Goal: Task Accomplishment & Management: Use online tool/utility

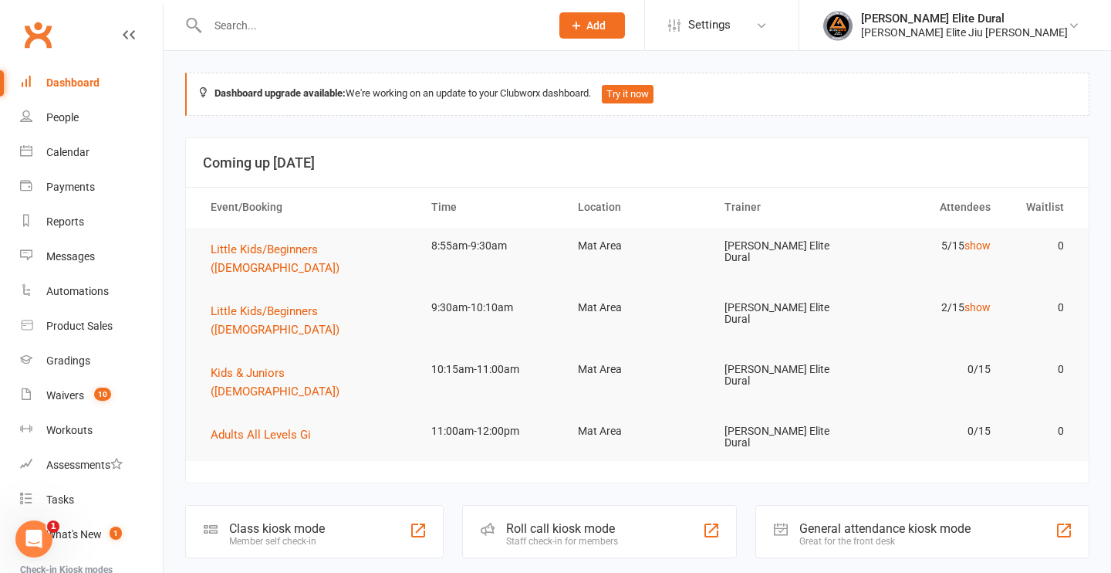
click at [89, 79] on div "Dashboard" at bounding box center [72, 82] width 53 height 12
click at [323, 521] on div "Class kiosk mode" at bounding box center [277, 528] width 96 height 15
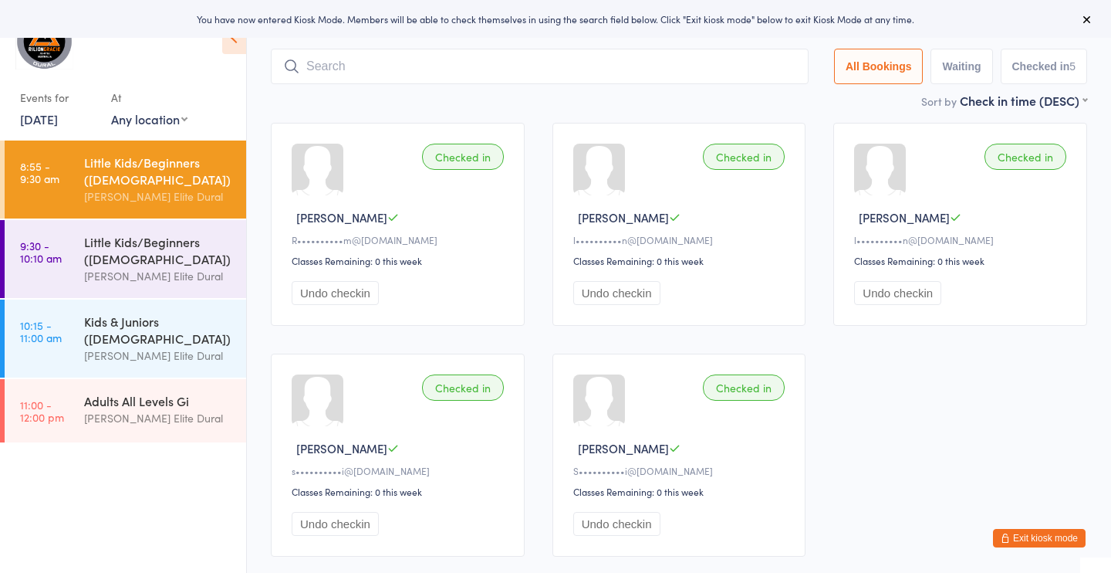
scroll to position [90, 0]
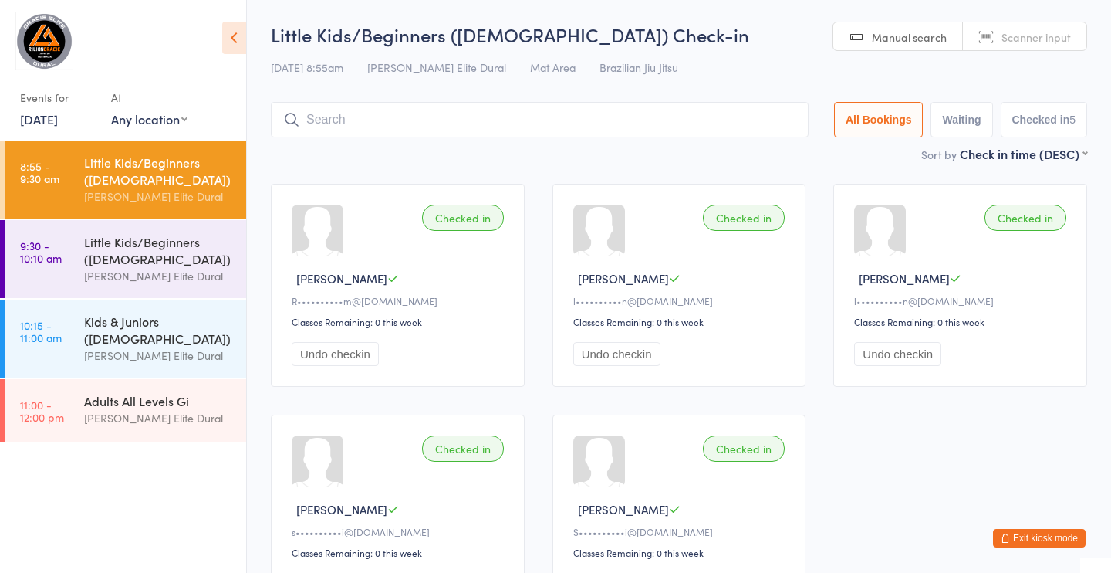
click at [509, 118] on input "search" at bounding box center [540, 120] width 538 height 36
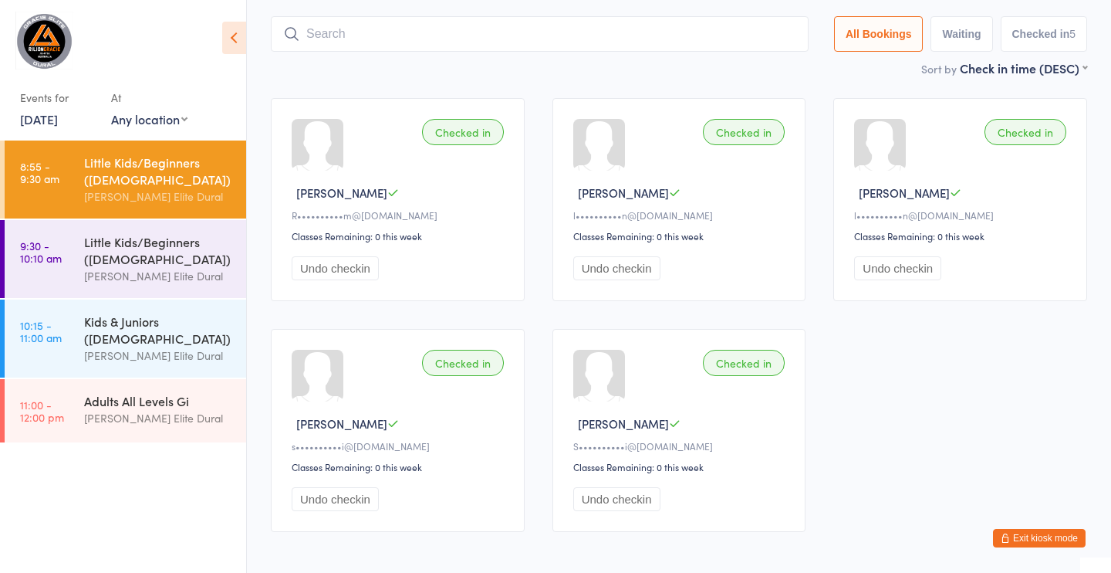
scroll to position [102, 0]
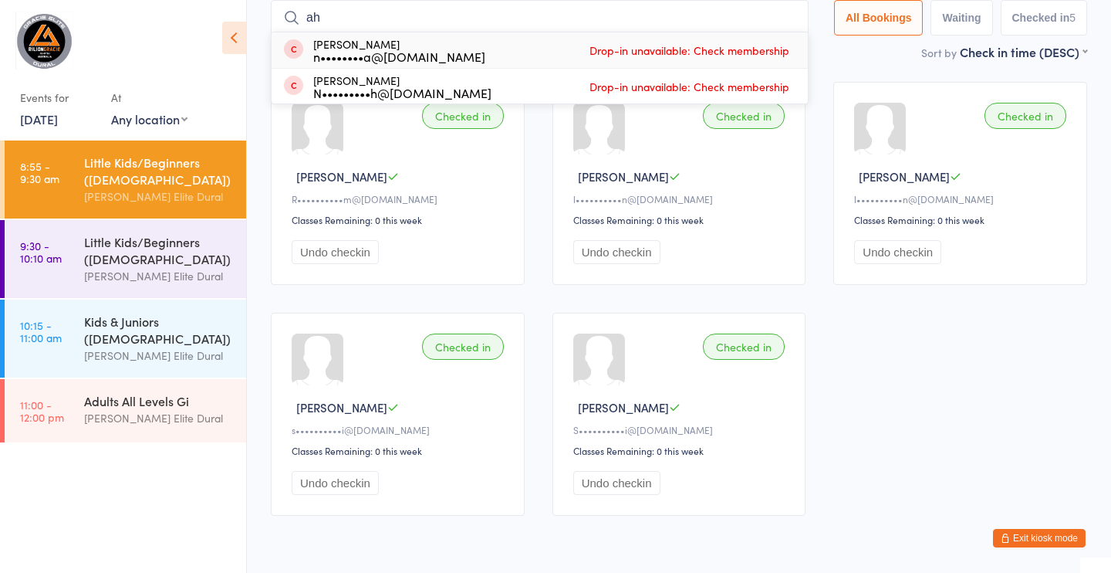
type input "a"
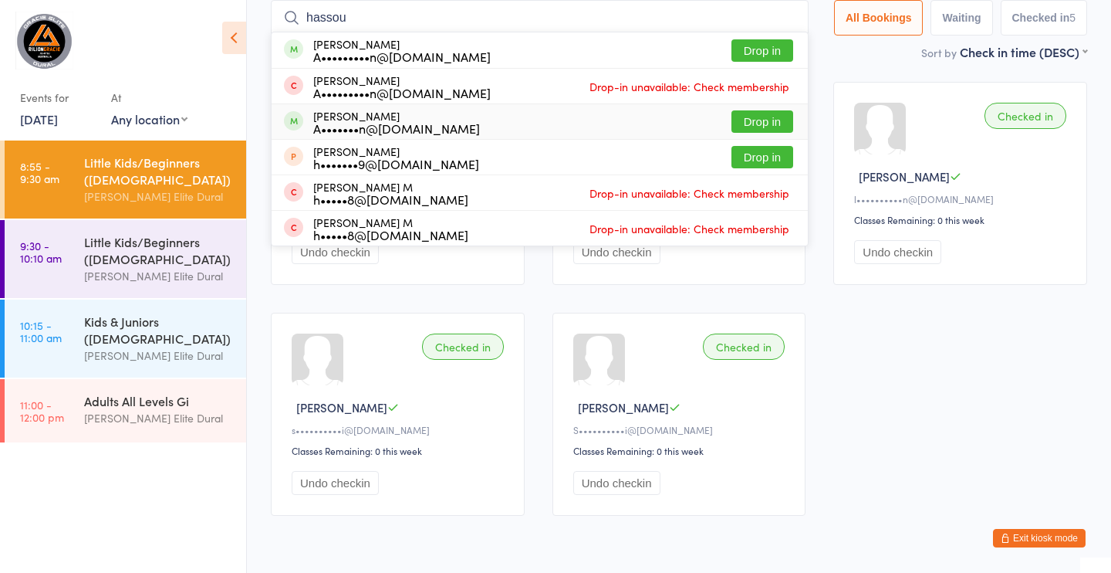
type input "hassou"
click at [761, 120] on button "Drop in" at bounding box center [763, 121] width 62 height 22
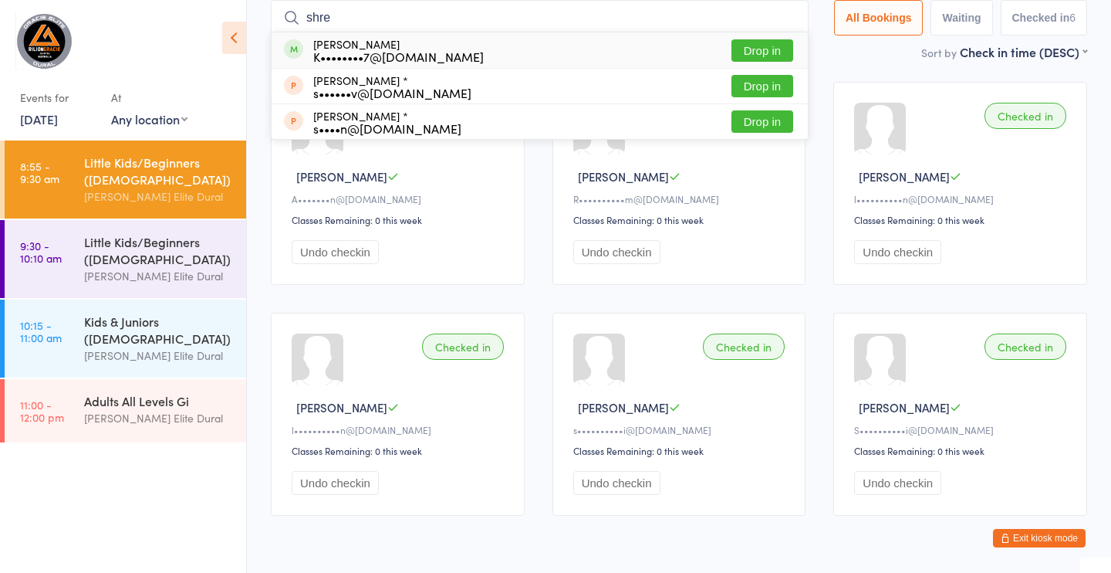
type input "shre"
click at [760, 50] on button "Drop in" at bounding box center [763, 50] width 62 height 22
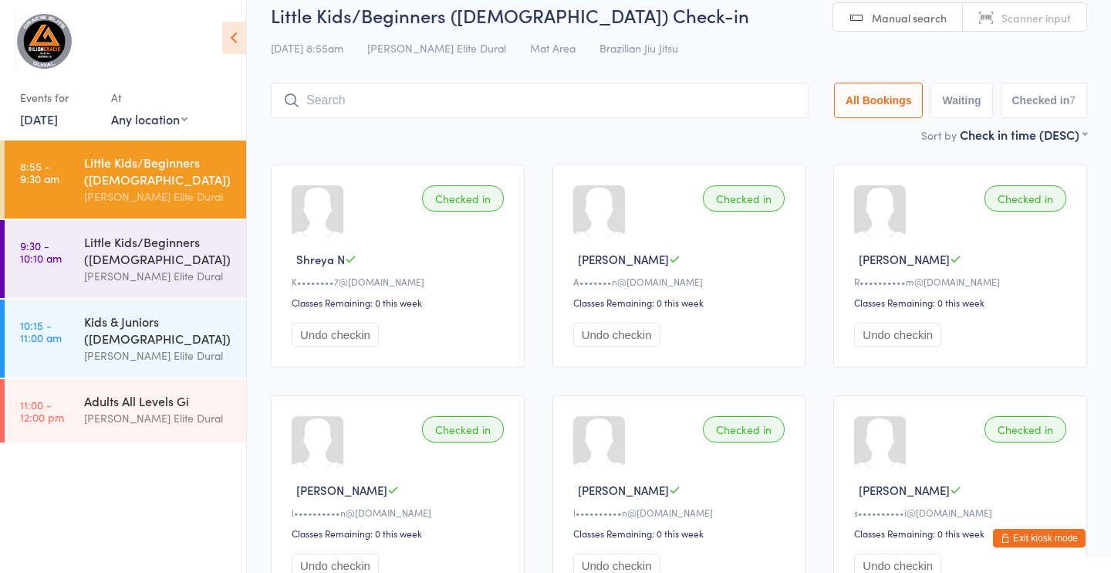
scroll to position [0, 0]
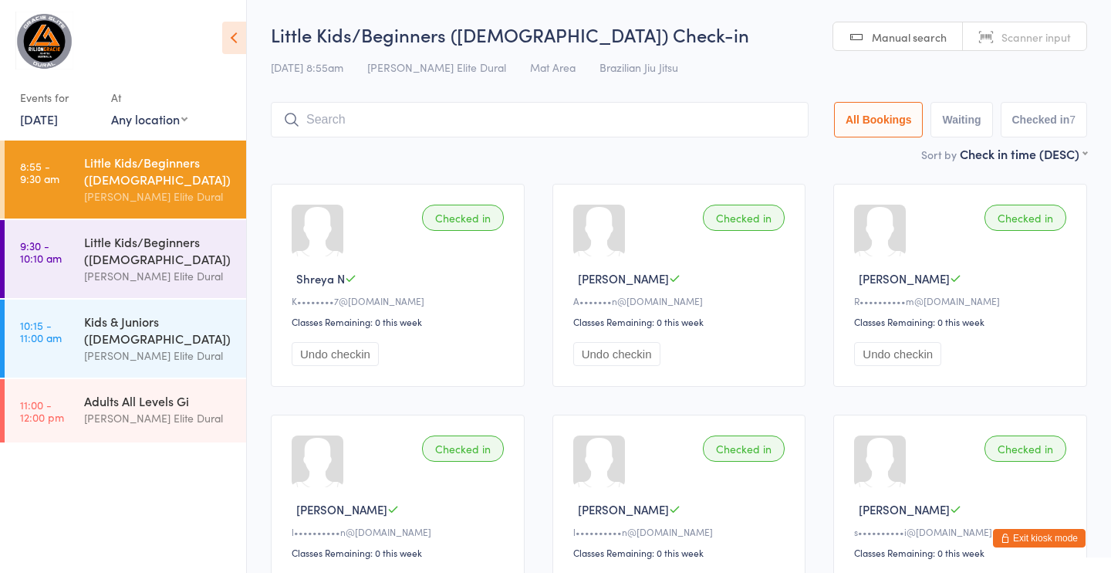
click at [509, 114] on input "search" at bounding box center [540, 120] width 538 height 36
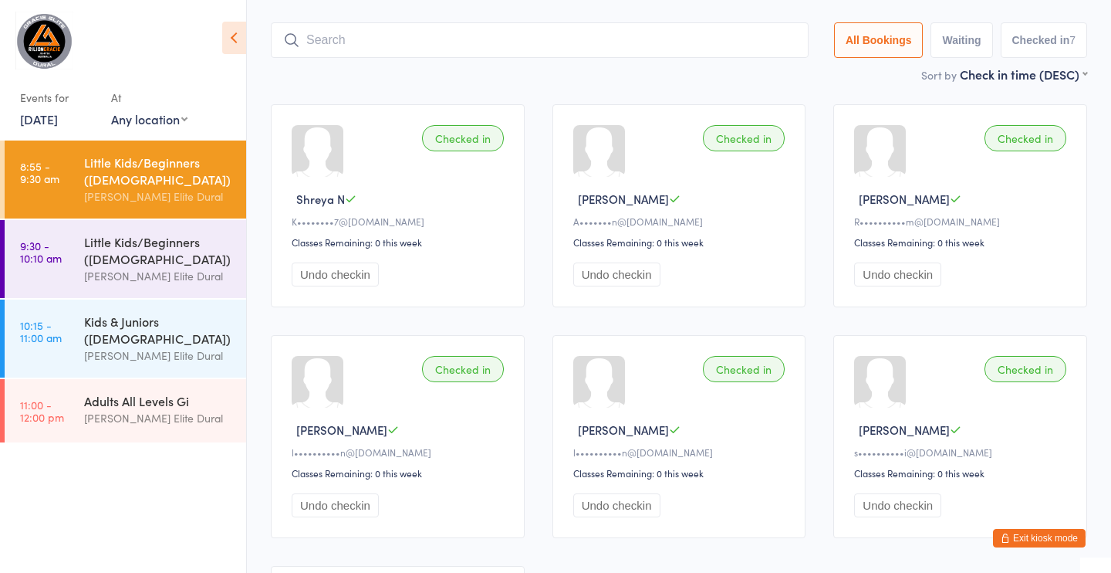
scroll to position [102, 0]
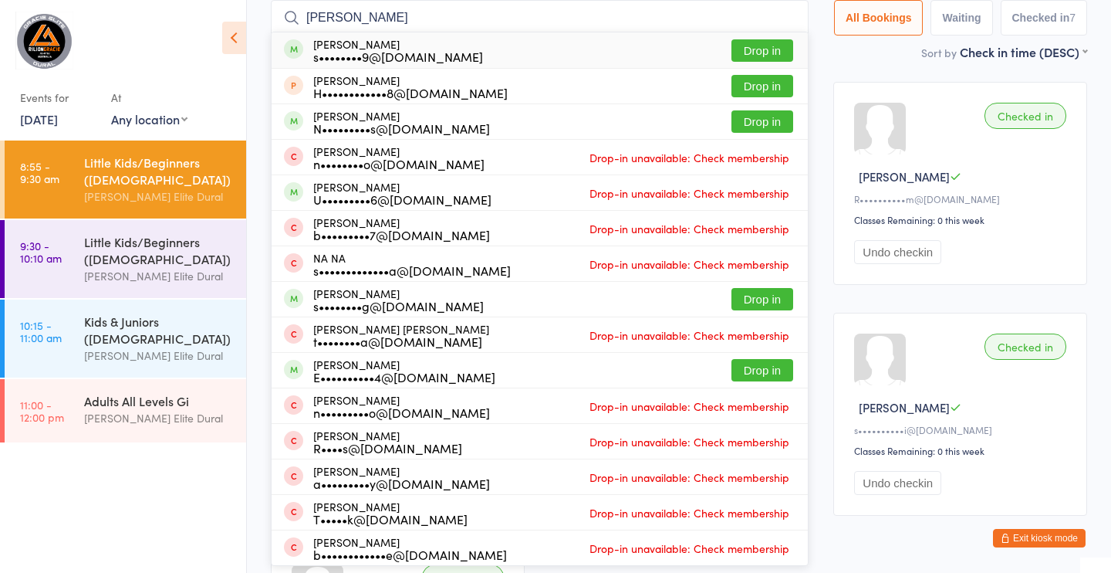
type input "[PERSON_NAME]"
click at [762, 52] on button "Drop in" at bounding box center [763, 50] width 62 height 22
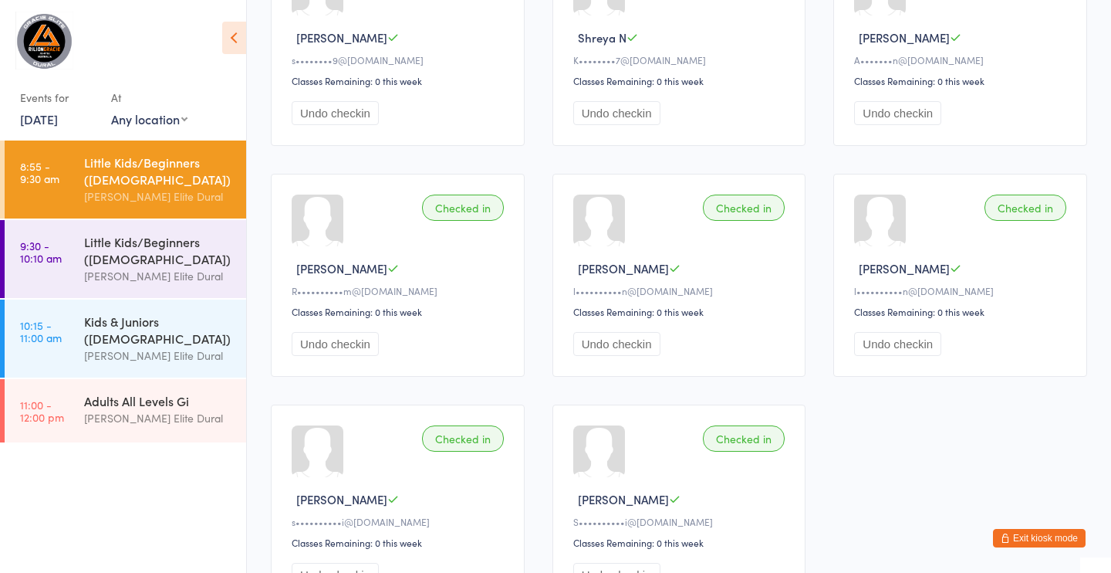
scroll to position [0, 0]
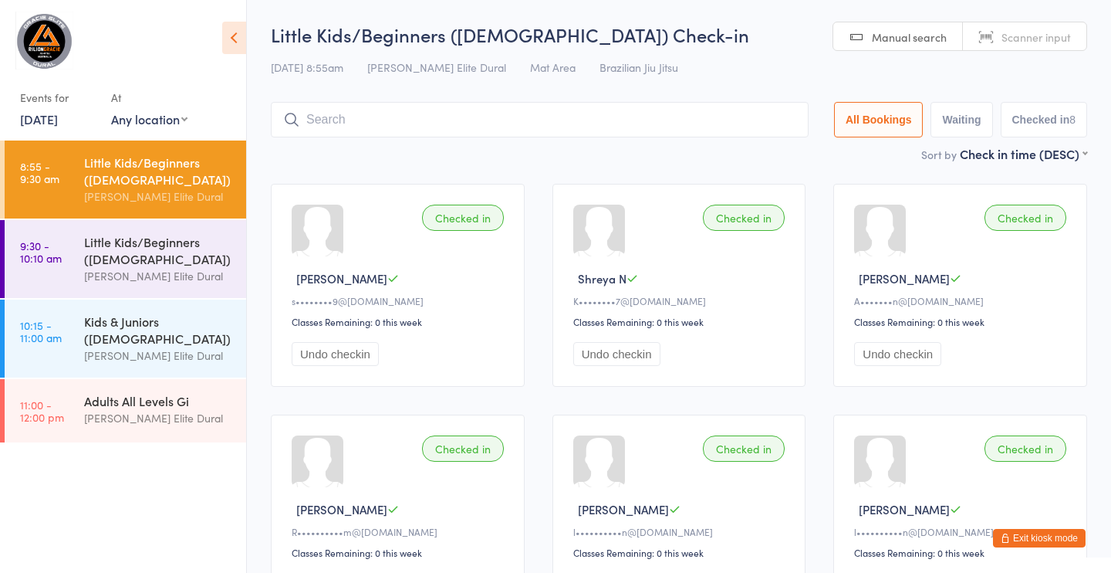
click at [421, 118] on input "search" at bounding box center [540, 120] width 538 height 36
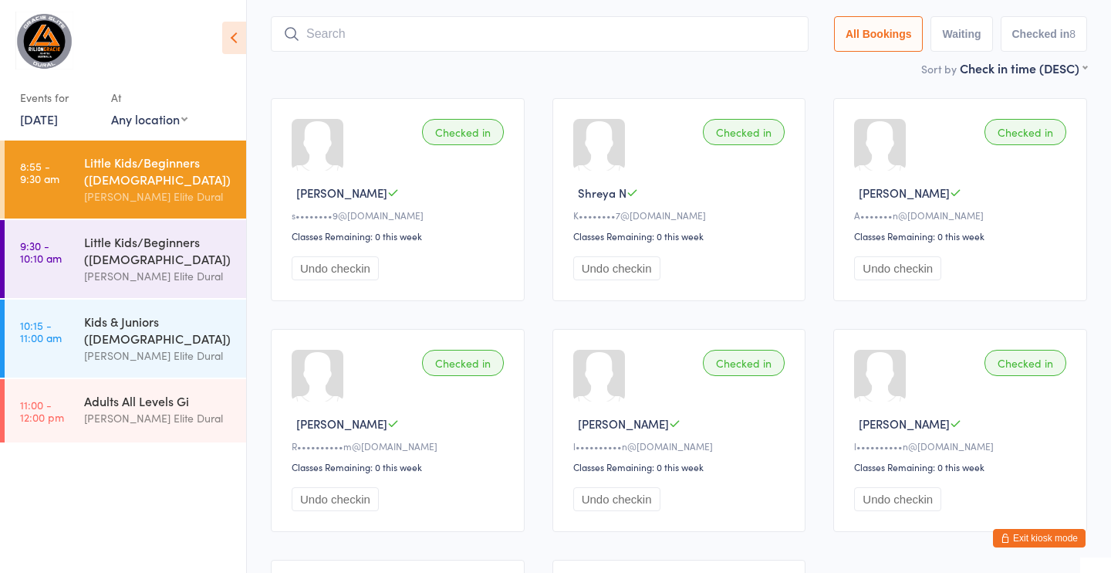
scroll to position [102, 0]
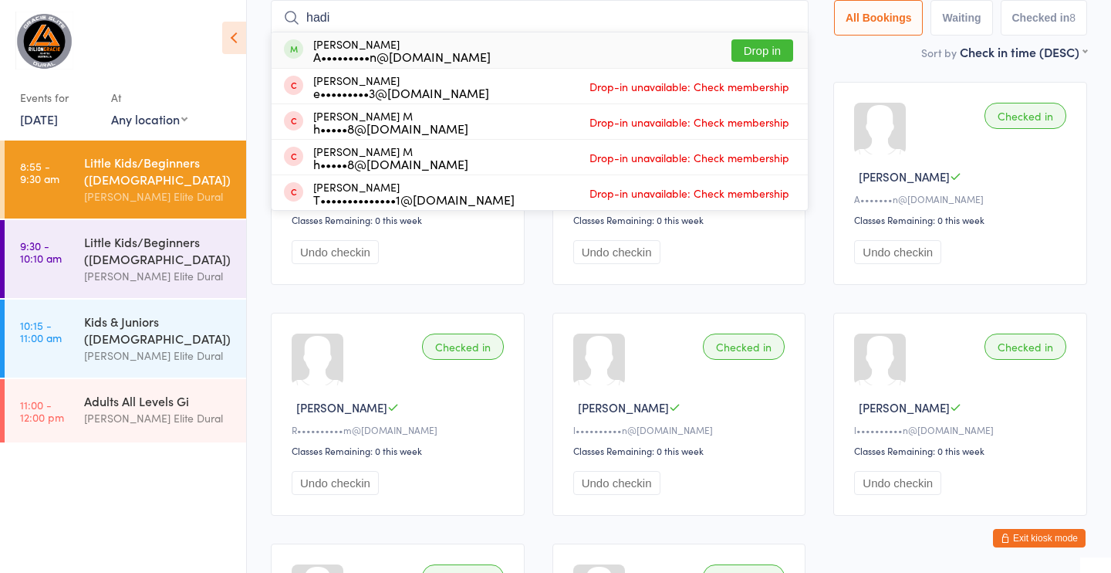
type input "hadi"
click at [760, 49] on button "Drop in" at bounding box center [763, 50] width 62 height 22
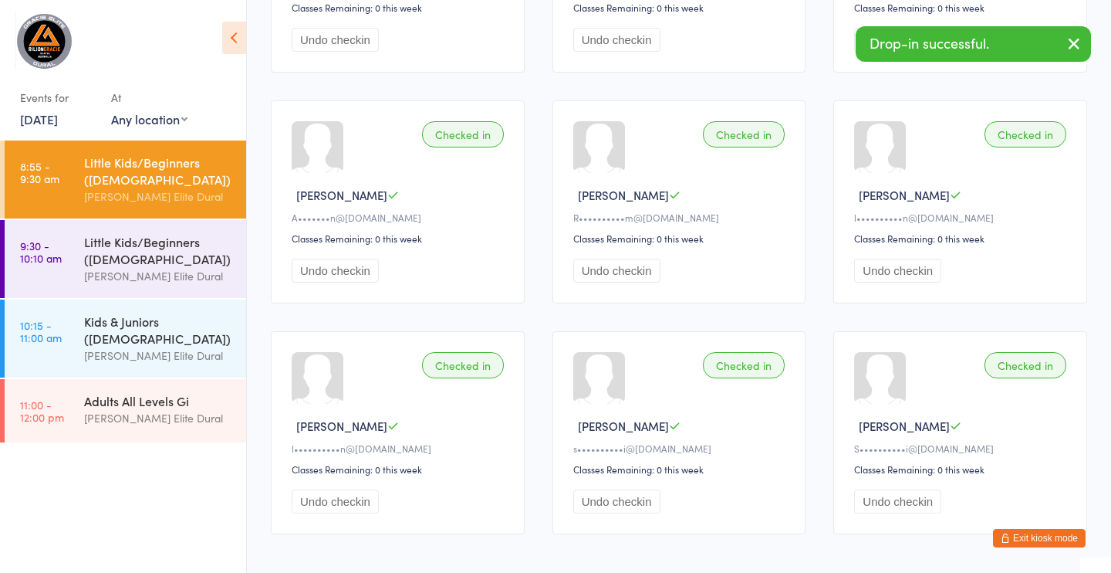
scroll to position [383, 0]
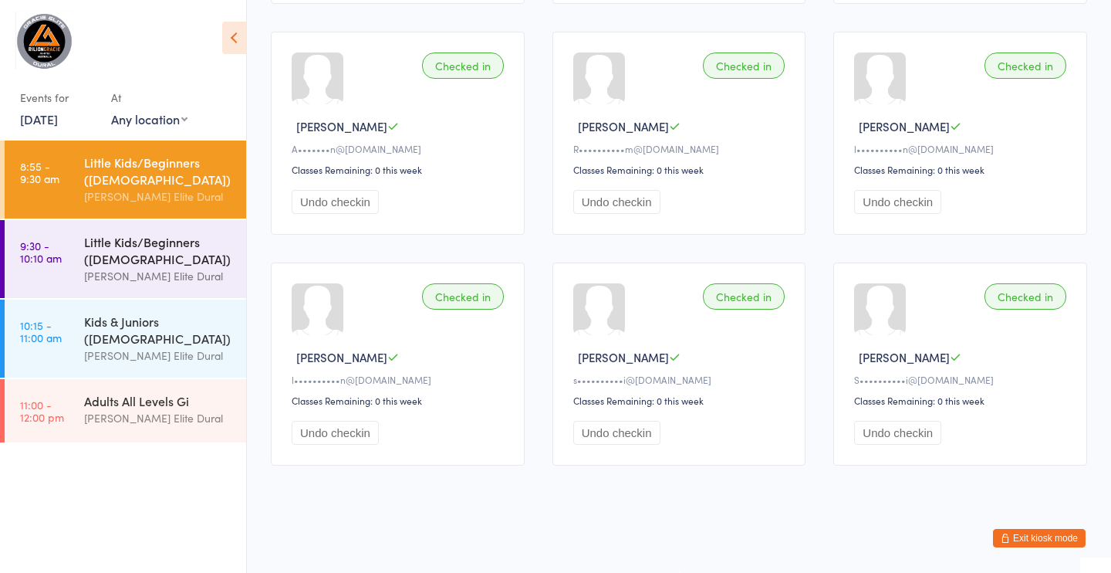
click at [137, 263] on div "Little Kids/Beginners ([DEMOGRAPHIC_DATA])" at bounding box center [158, 250] width 149 height 34
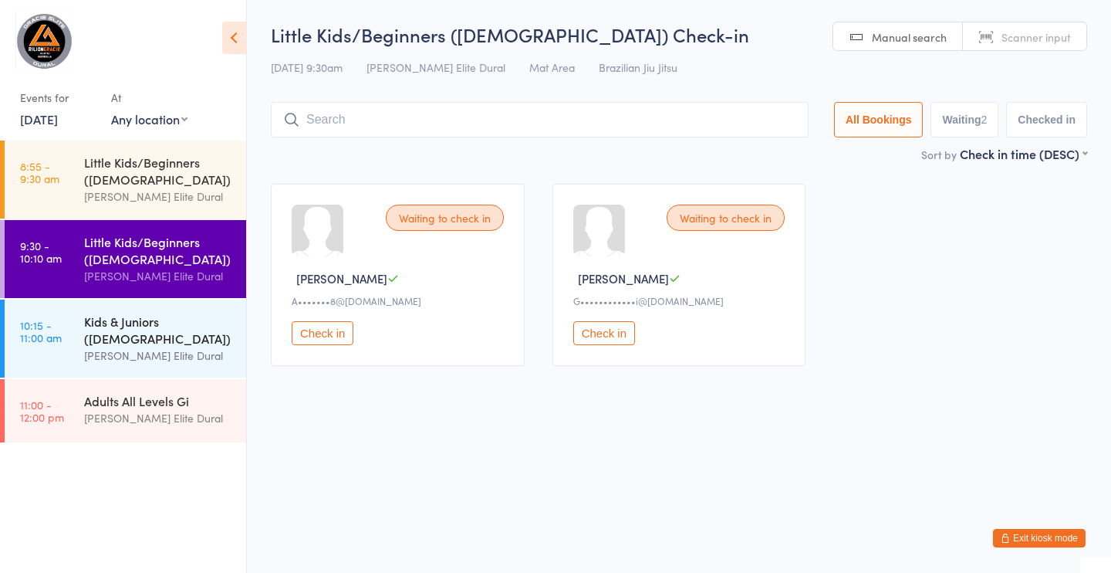
click at [116, 351] on div "[PERSON_NAME] Elite Dural" at bounding box center [158, 356] width 149 height 18
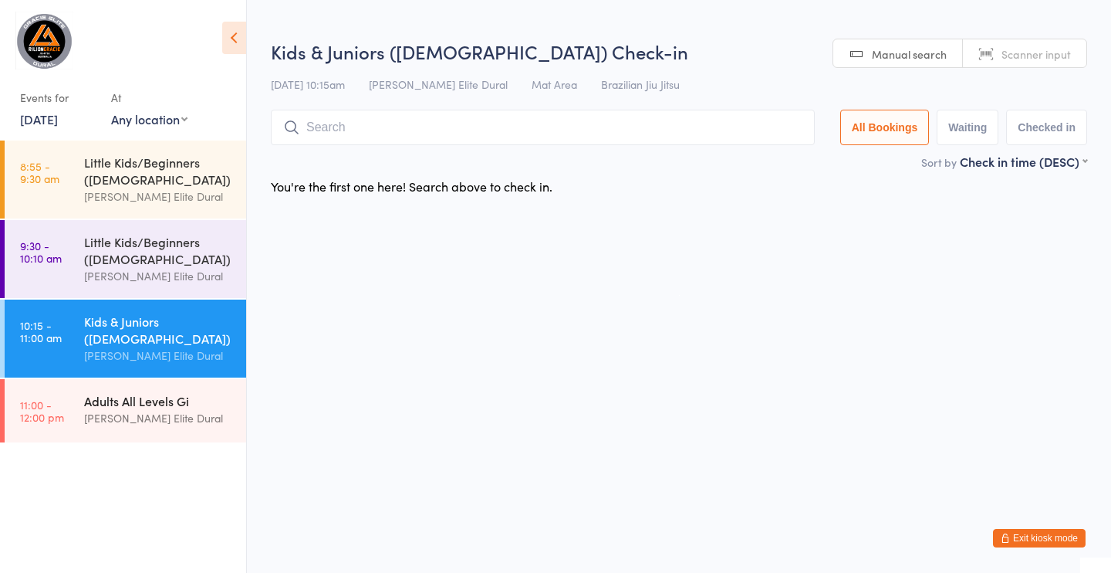
click at [96, 407] on div "Adults All Levels Gi" at bounding box center [158, 400] width 149 height 17
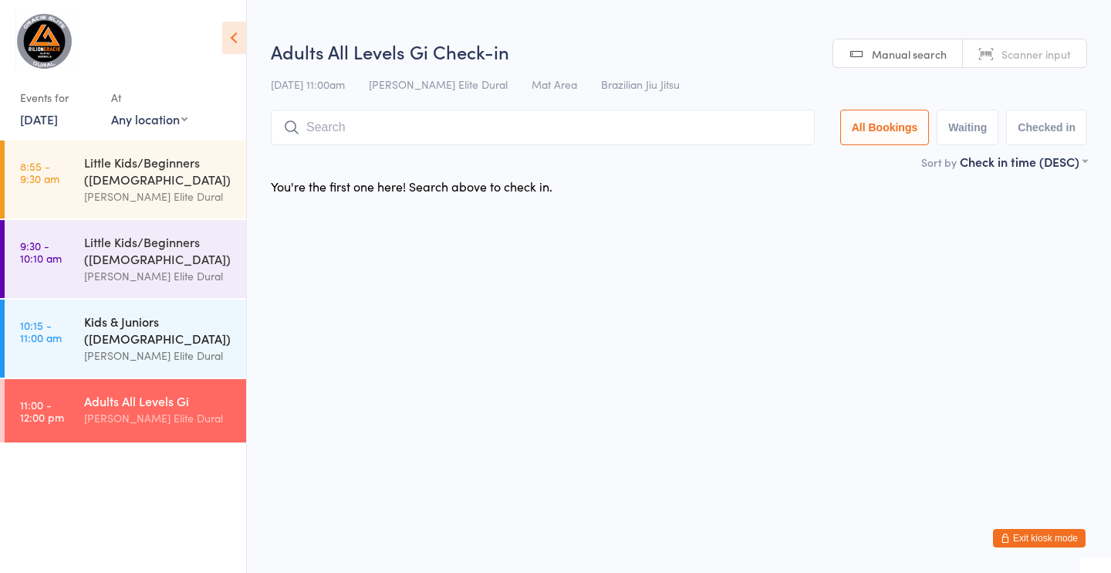
click at [113, 340] on div "Kids & Juniors ([DEMOGRAPHIC_DATA])" at bounding box center [158, 330] width 149 height 34
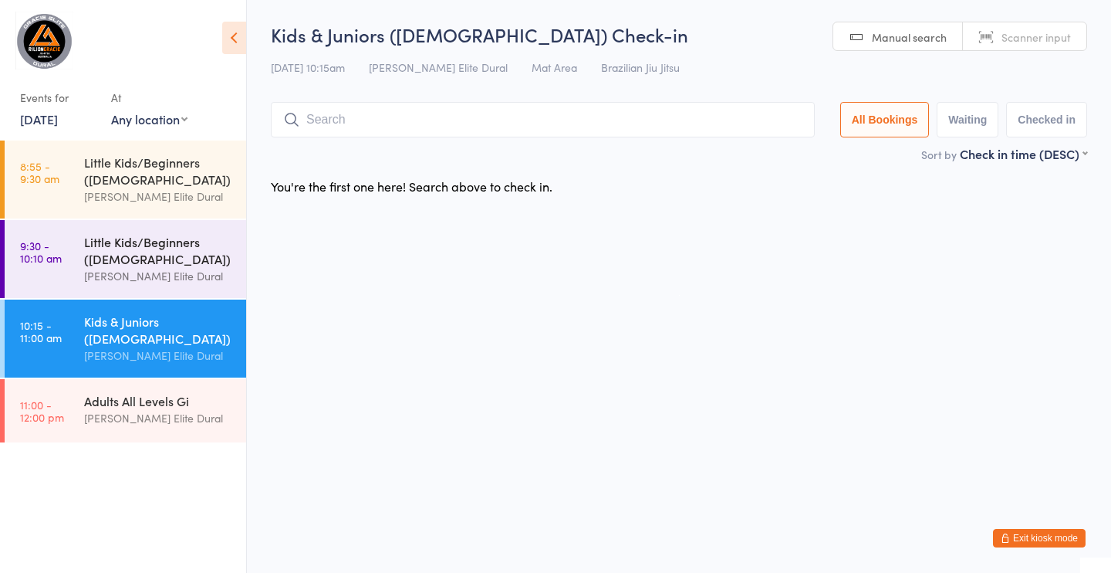
click at [135, 269] on div "[PERSON_NAME] Elite Dural" at bounding box center [158, 276] width 149 height 18
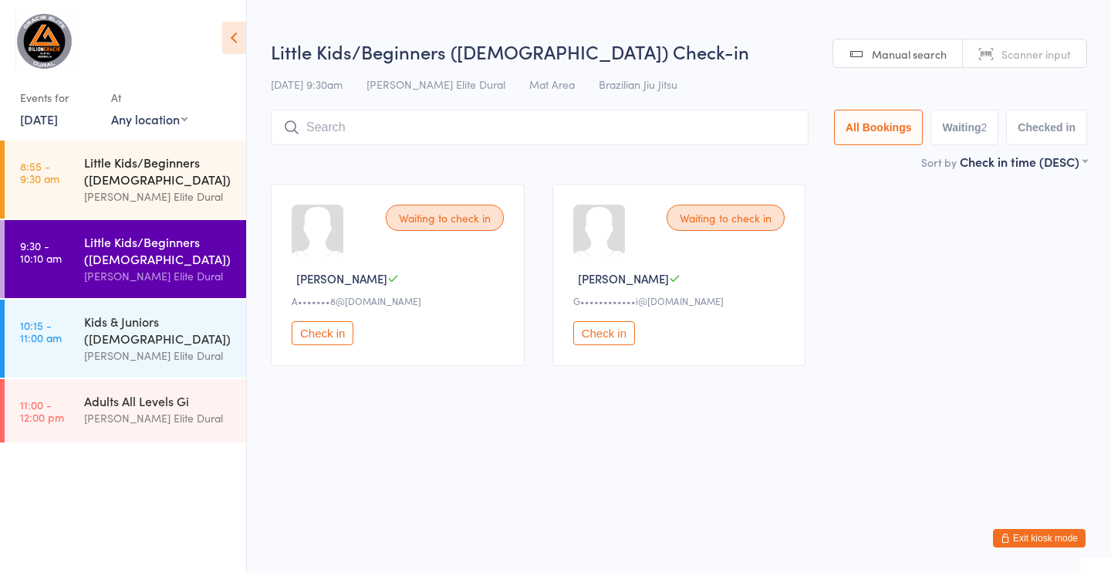
click at [143, 177] on div "Little Kids/Beginners ([DEMOGRAPHIC_DATA])" at bounding box center [158, 171] width 149 height 34
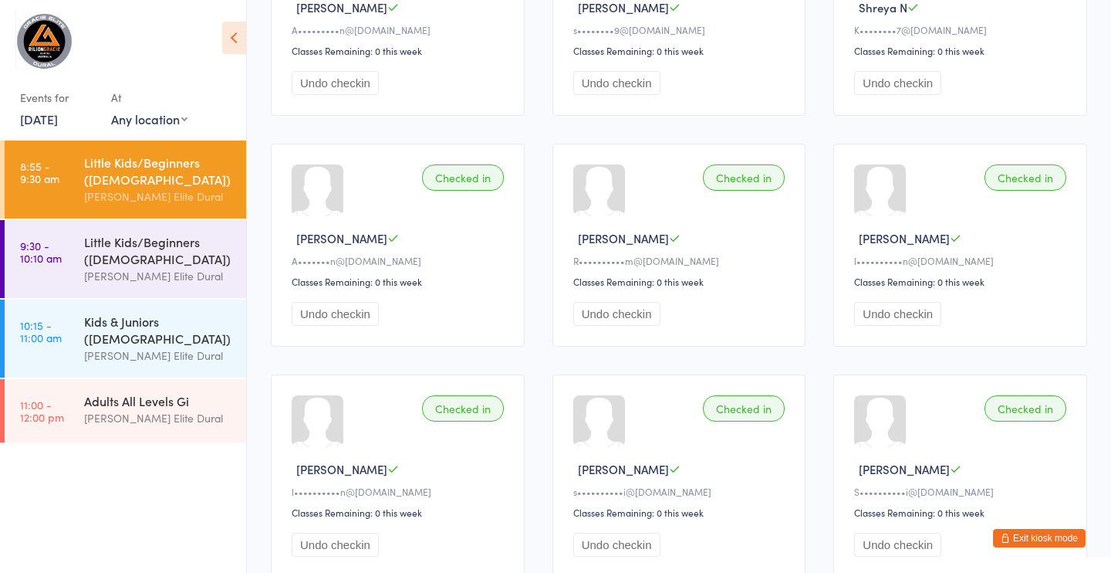
scroll to position [383, 0]
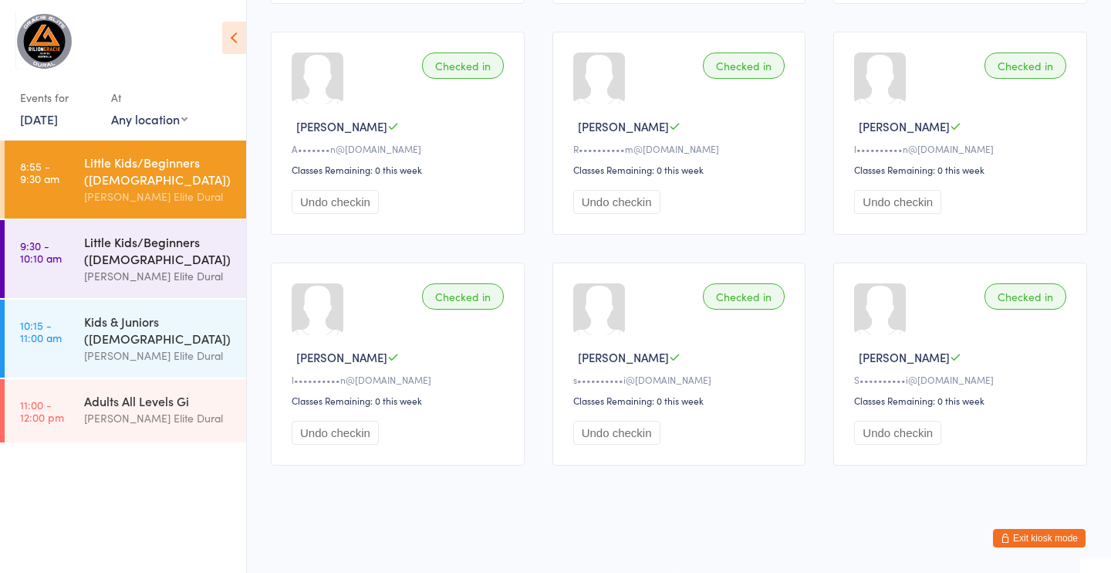
click at [148, 252] on div "Little Kids/Beginners ([DEMOGRAPHIC_DATA])" at bounding box center [158, 250] width 149 height 34
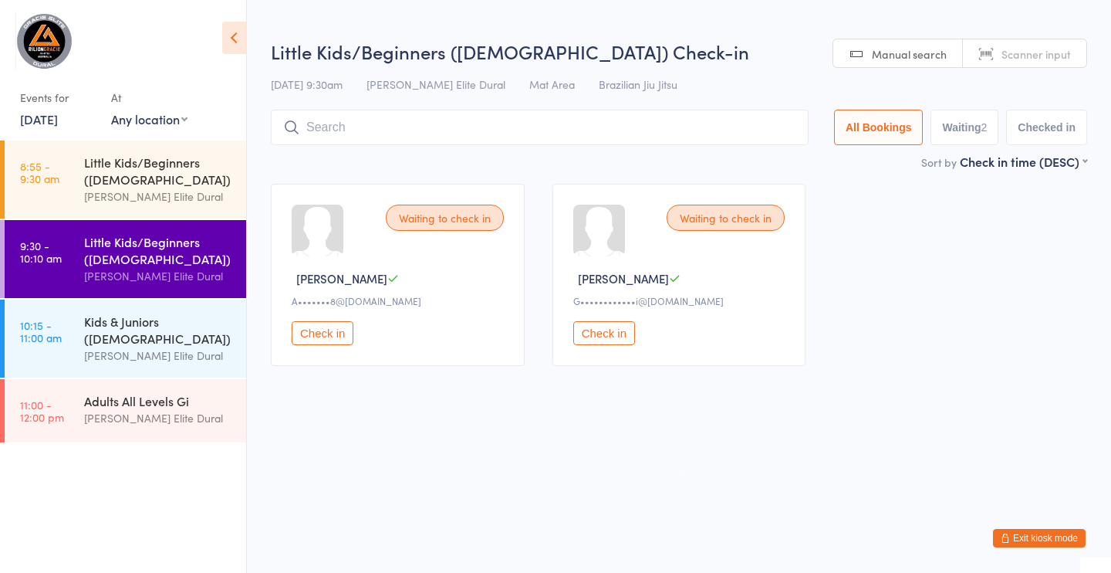
click at [323, 333] on button "Check in" at bounding box center [323, 333] width 62 height 24
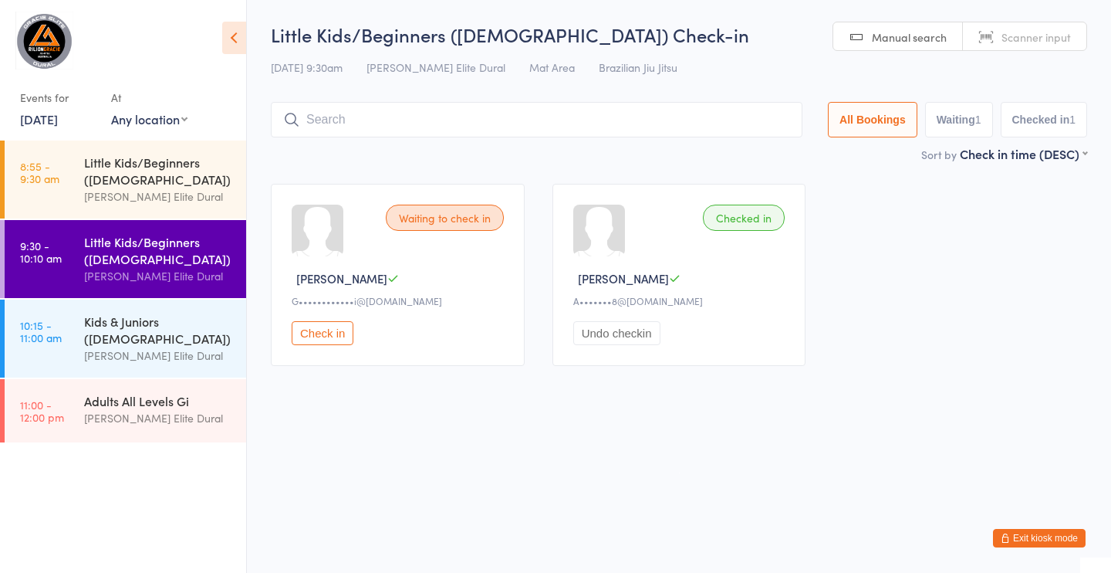
click at [320, 336] on button "Check in" at bounding box center [323, 333] width 62 height 24
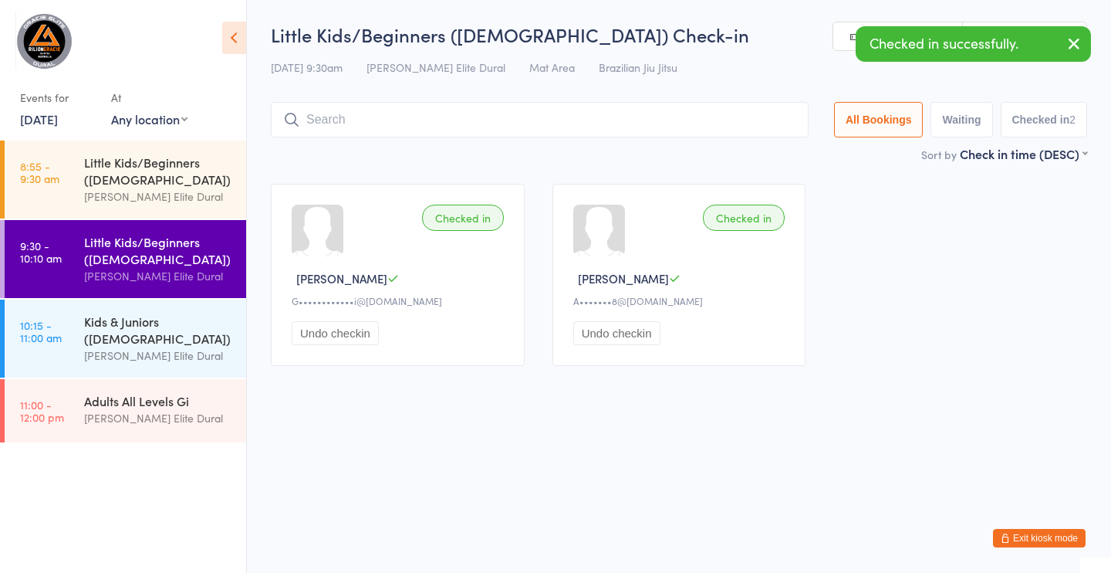
click at [341, 127] on input "search" at bounding box center [540, 120] width 538 height 36
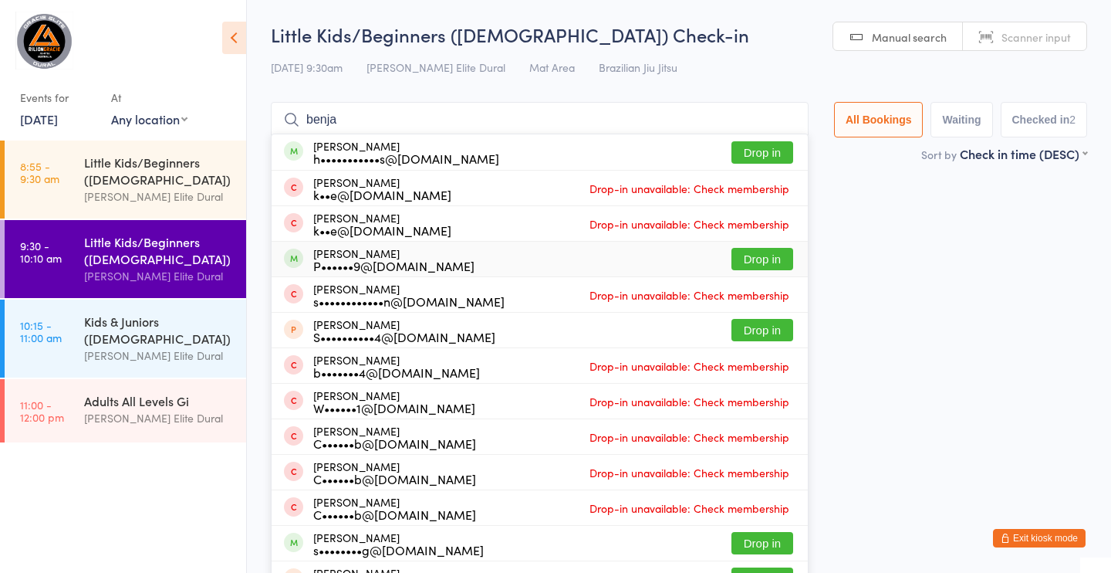
type input "benja"
click at [763, 258] on button "Drop in" at bounding box center [763, 259] width 62 height 22
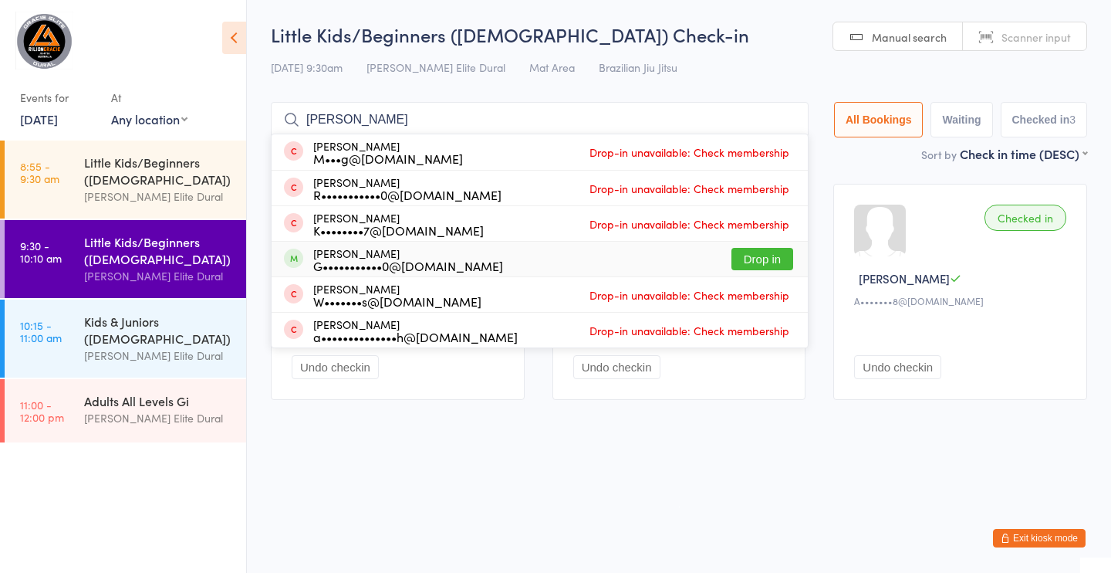
type input "[PERSON_NAME]"
click at [759, 256] on button "Drop in" at bounding box center [763, 259] width 62 height 22
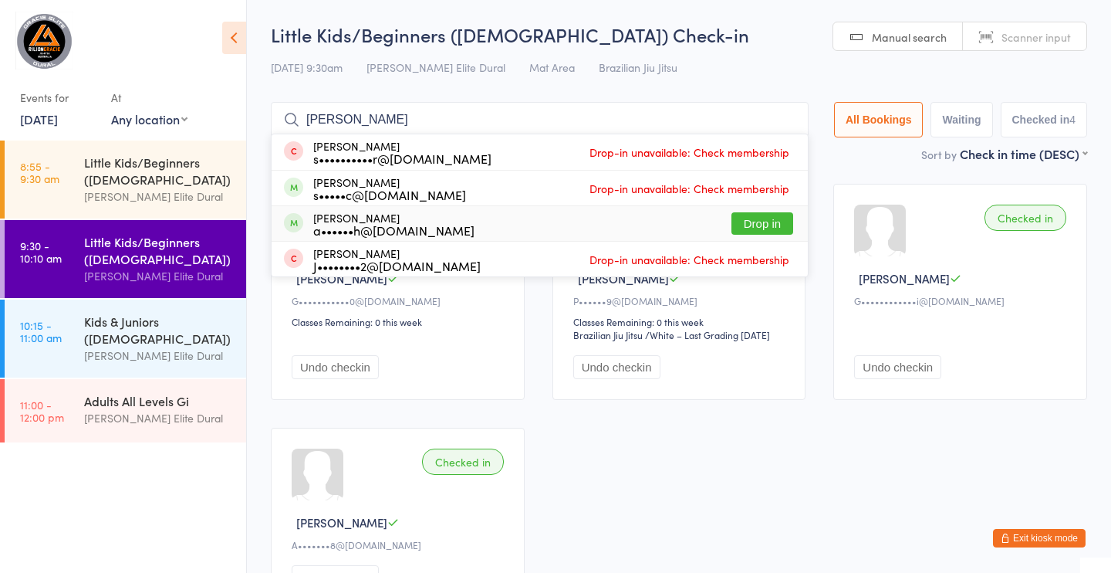
type input "[PERSON_NAME]"
click at [769, 224] on button "Drop in" at bounding box center [763, 223] width 62 height 22
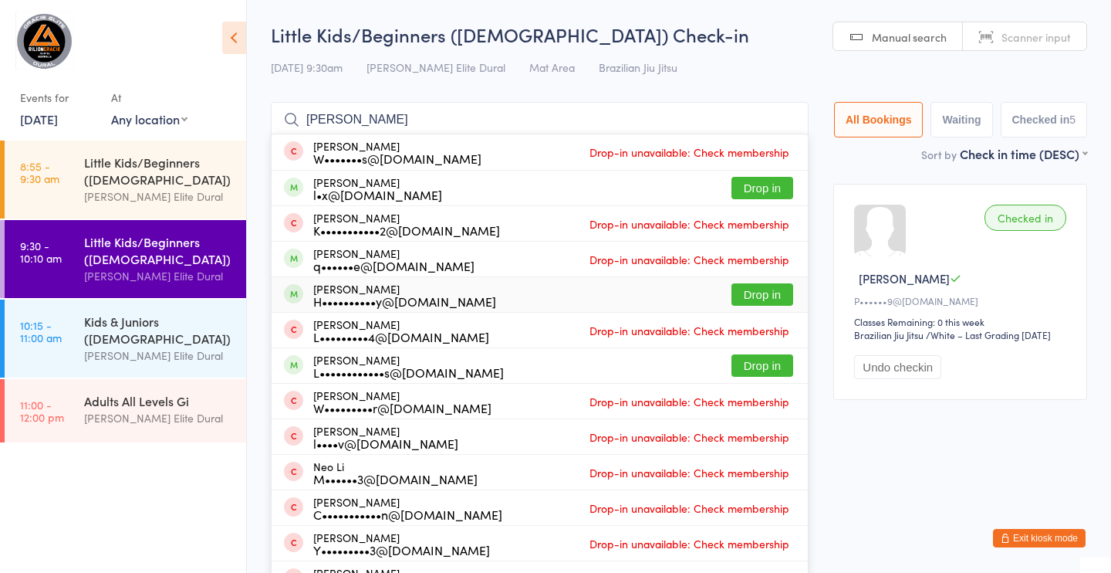
type input "[PERSON_NAME]"
click at [749, 295] on button "Drop in" at bounding box center [763, 294] width 62 height 22
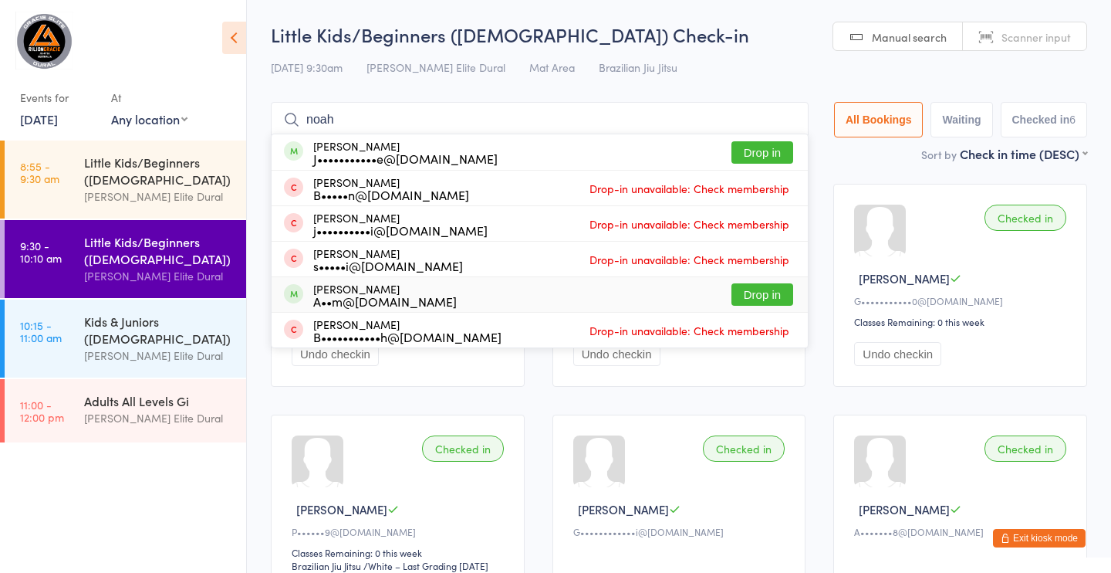
type input "noah"
click at [755, 295] on button "Drop in" at bounding box center [763, 294] width 62 height 22
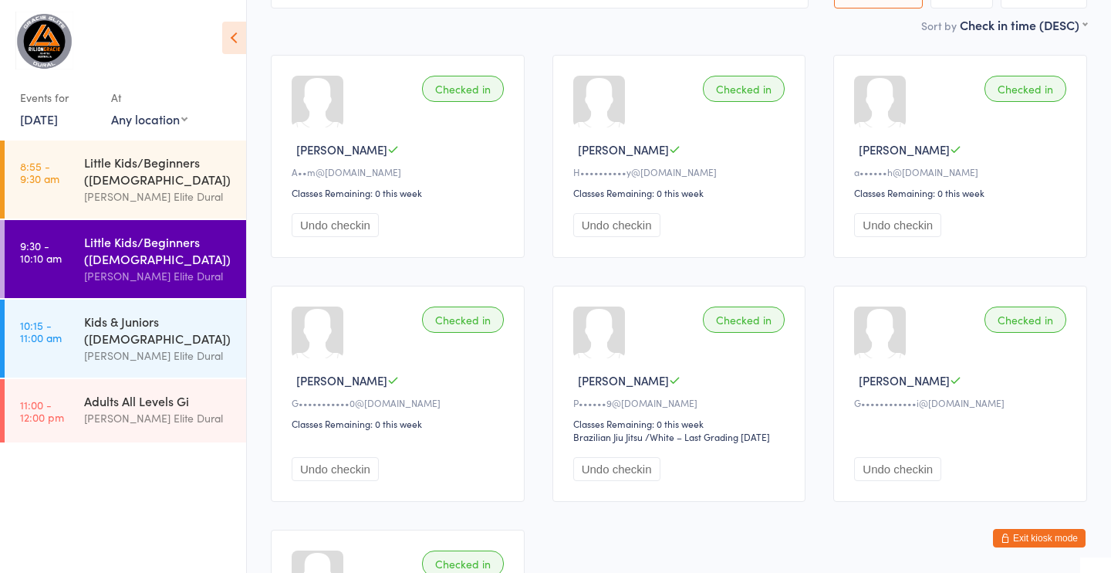
scroll to position [388, 0]
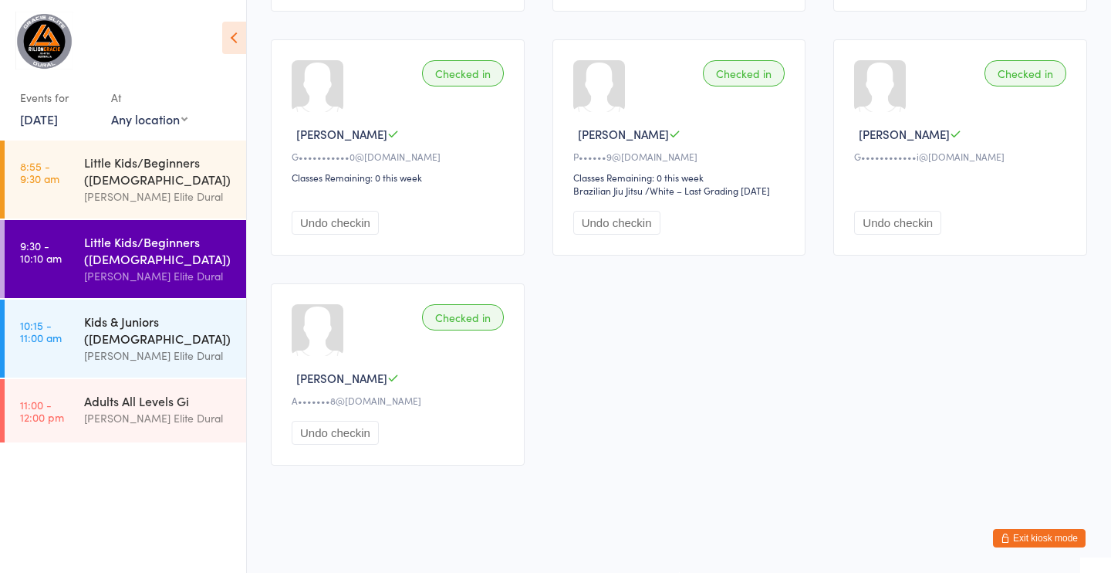
click at [186, 344] on div "Kids & Juniors ([DEMOGRAPHIC_DATA])" at bounding box center [158, 330] width 149 height 34
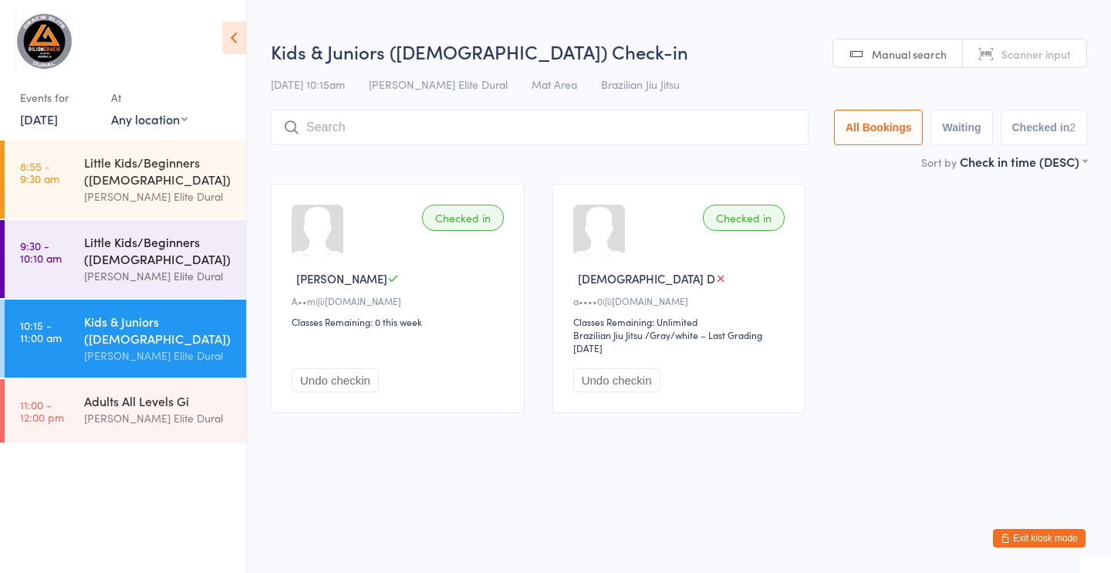
click at [128, 249] on div "Little Kids/Beginners ([DEMOGRAPHIC_DATA])" at bounding box center [158, 250] width 149 height 34
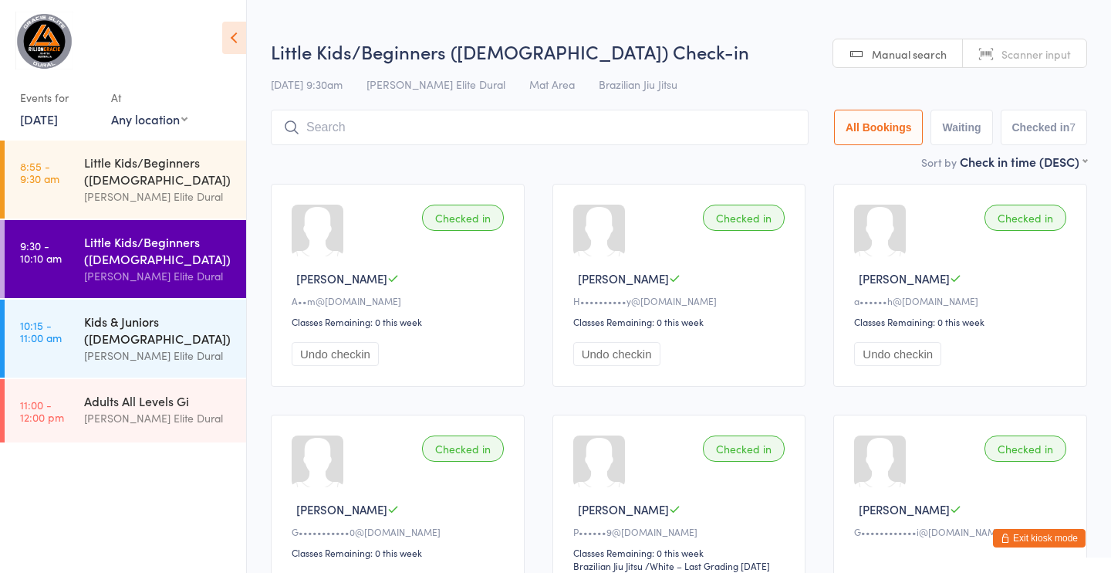
click at [137, 327] on div "Kids & Juniors ([DEMOGRAPHIC_DATA])" at bounding box center [158, 330] width 149 height 34
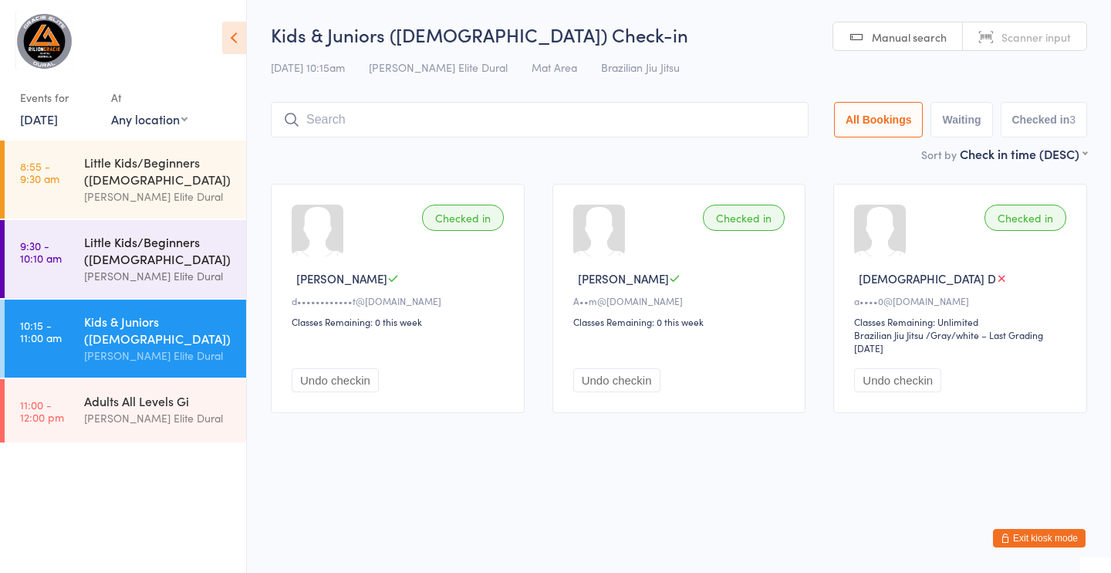
click at [149, 263] on div "Little Kids/Beginners ([DEMOGRAPHIC_DATA])" at bounding box center [158, 250] width 149 height 34
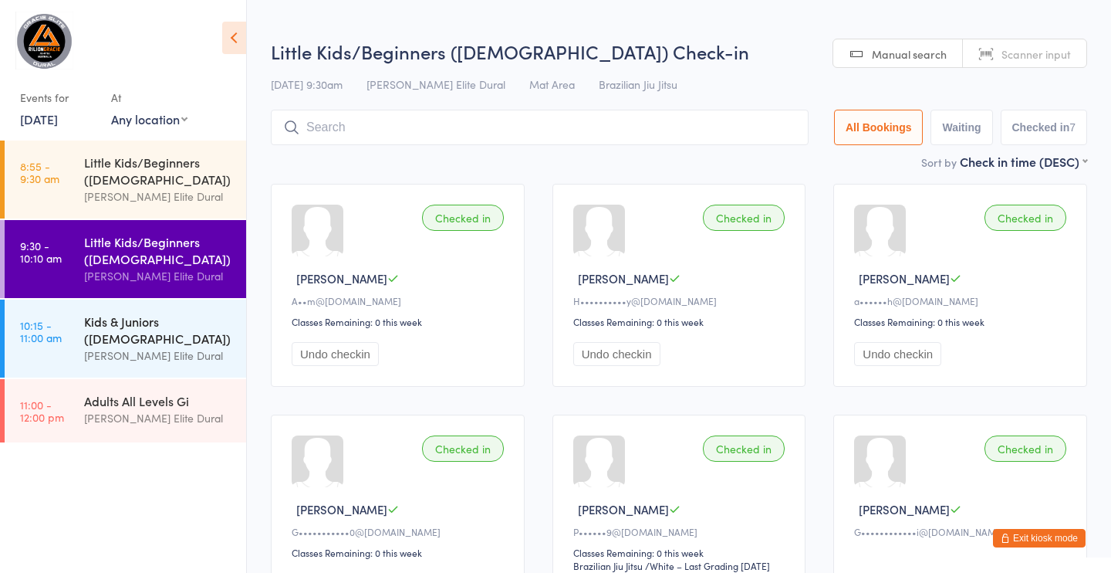
click at [150, 334] on div "Kids & Juniors ([DEMOGRAPHIC_DATA])" at bounding box center [158, 330] width 149 height 34
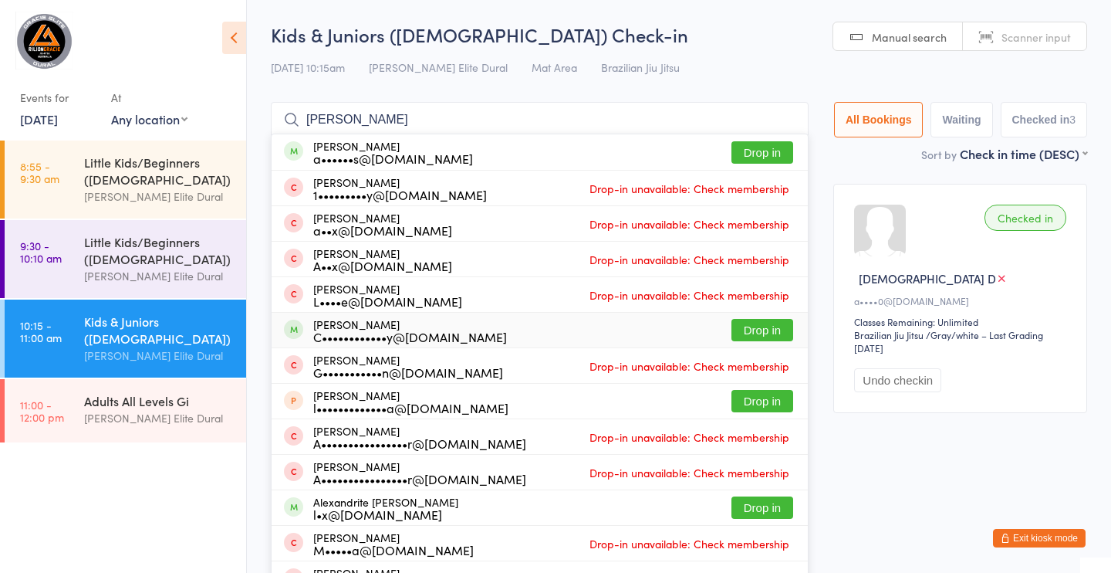
type input "[PERSON_NAME]"
click at [758, 333] on button "Drop in" at bounding box center [763, 330] width 62 height 22
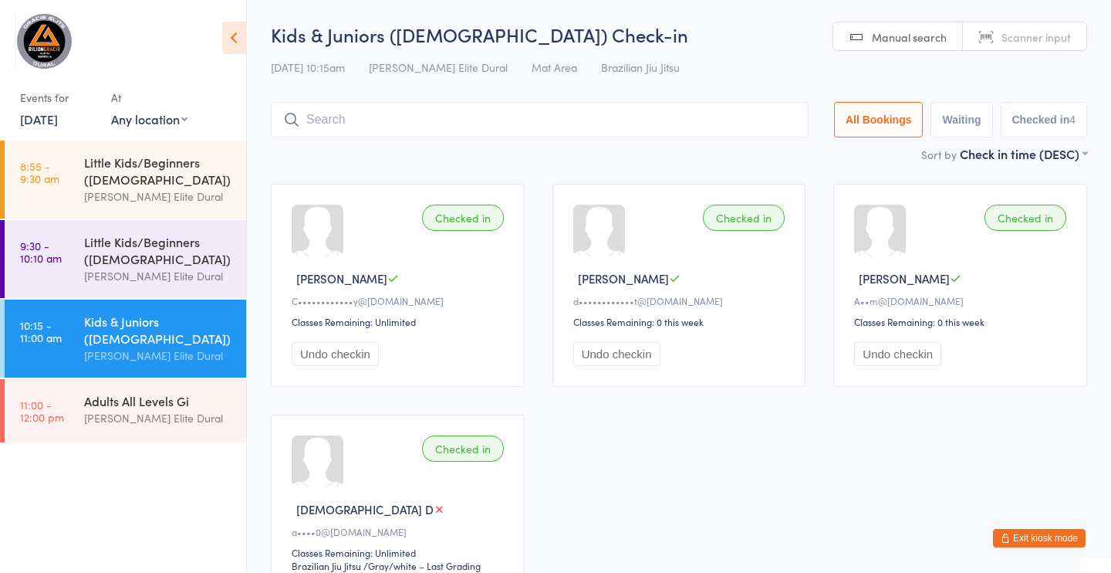
click at [418, 112] on input "search" at bounding box center [540, 120] width 538 height 36
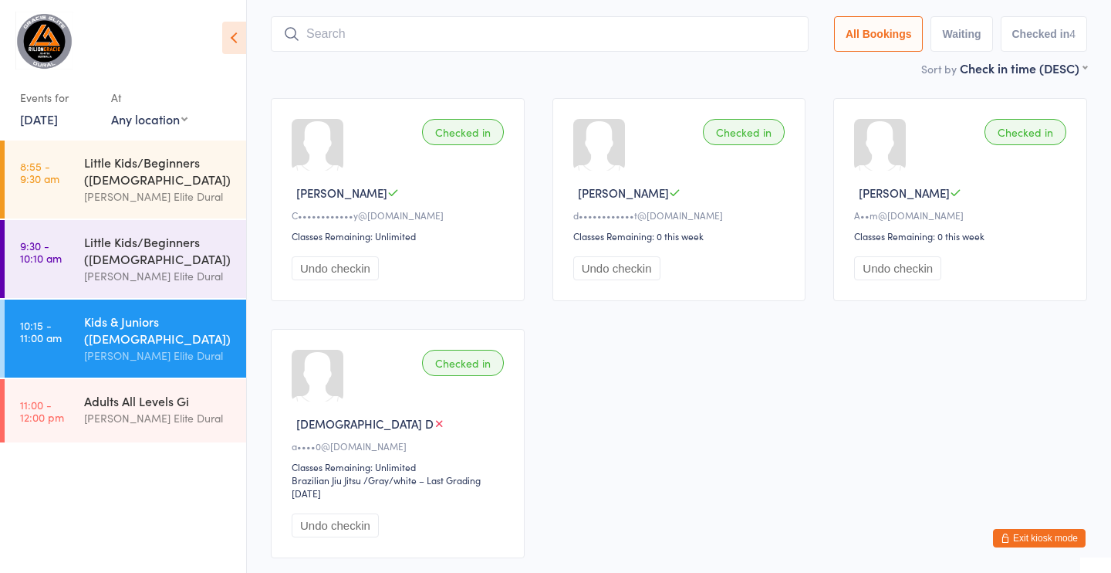
scroll to position [102, 0]
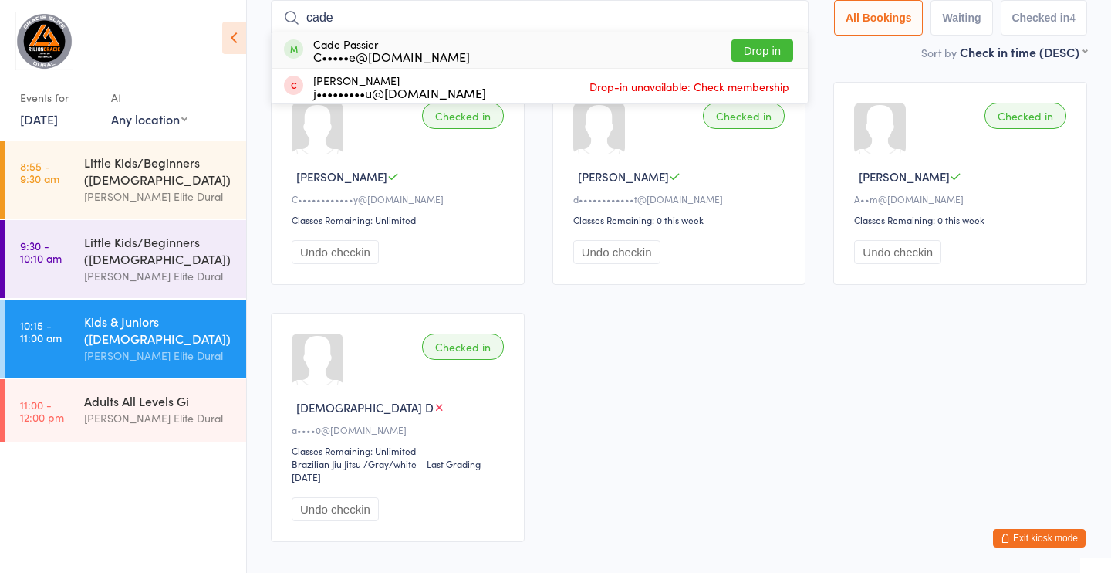
type input "cade"
click at [763, 51] on button "Drop in" at bounding box center [763, 50] width 62 height 22
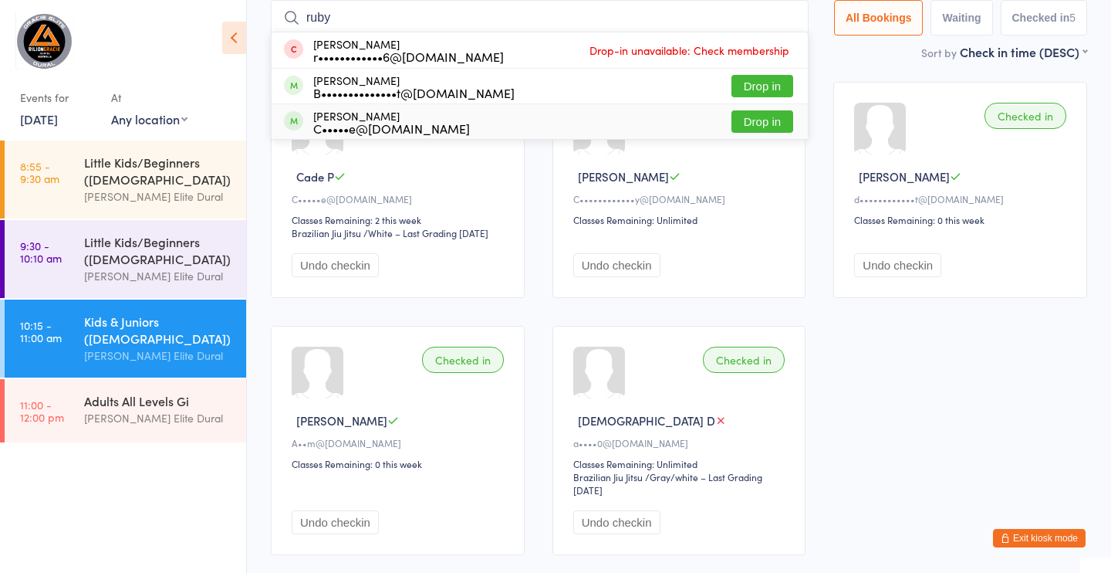
type input "ruby"
click at [752, 125] on button "Drop in" at bounding box center [763, 121] width 62 height 22
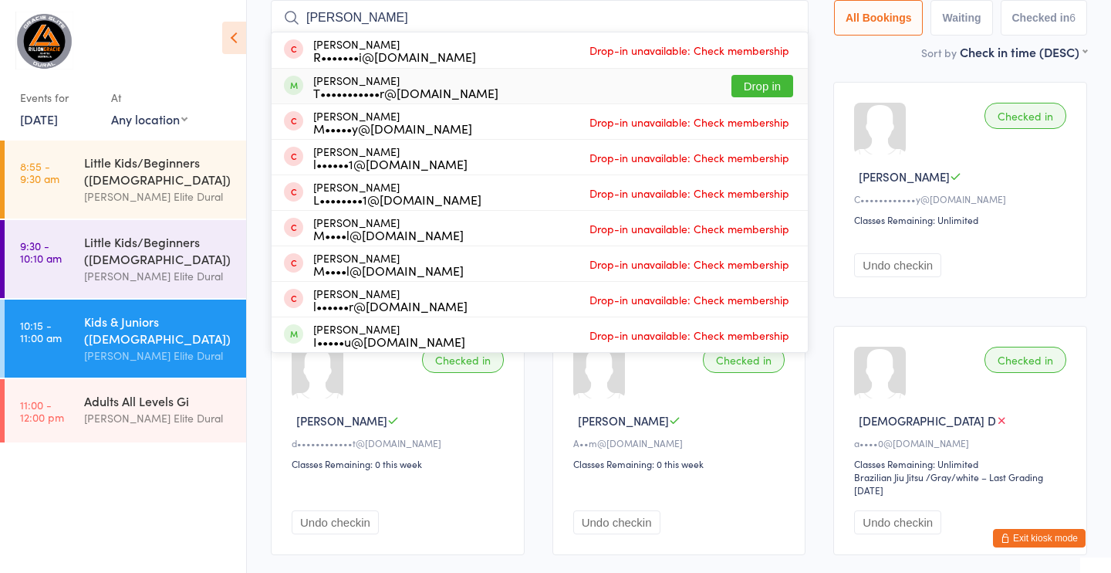
type input "[PERSON_NAME]"
click at [753, 87] on button "Drop in" at bounding box center [763, 86] width 62 height 22
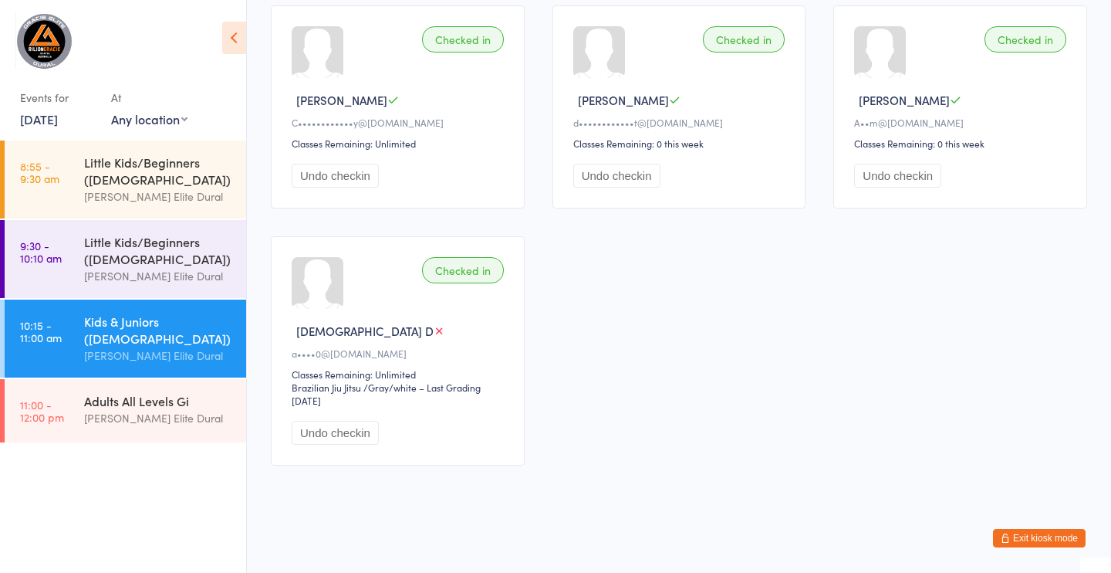
scroll to position [435, 0]
